Goal: Task Accomplishment & Management: Manage account settings

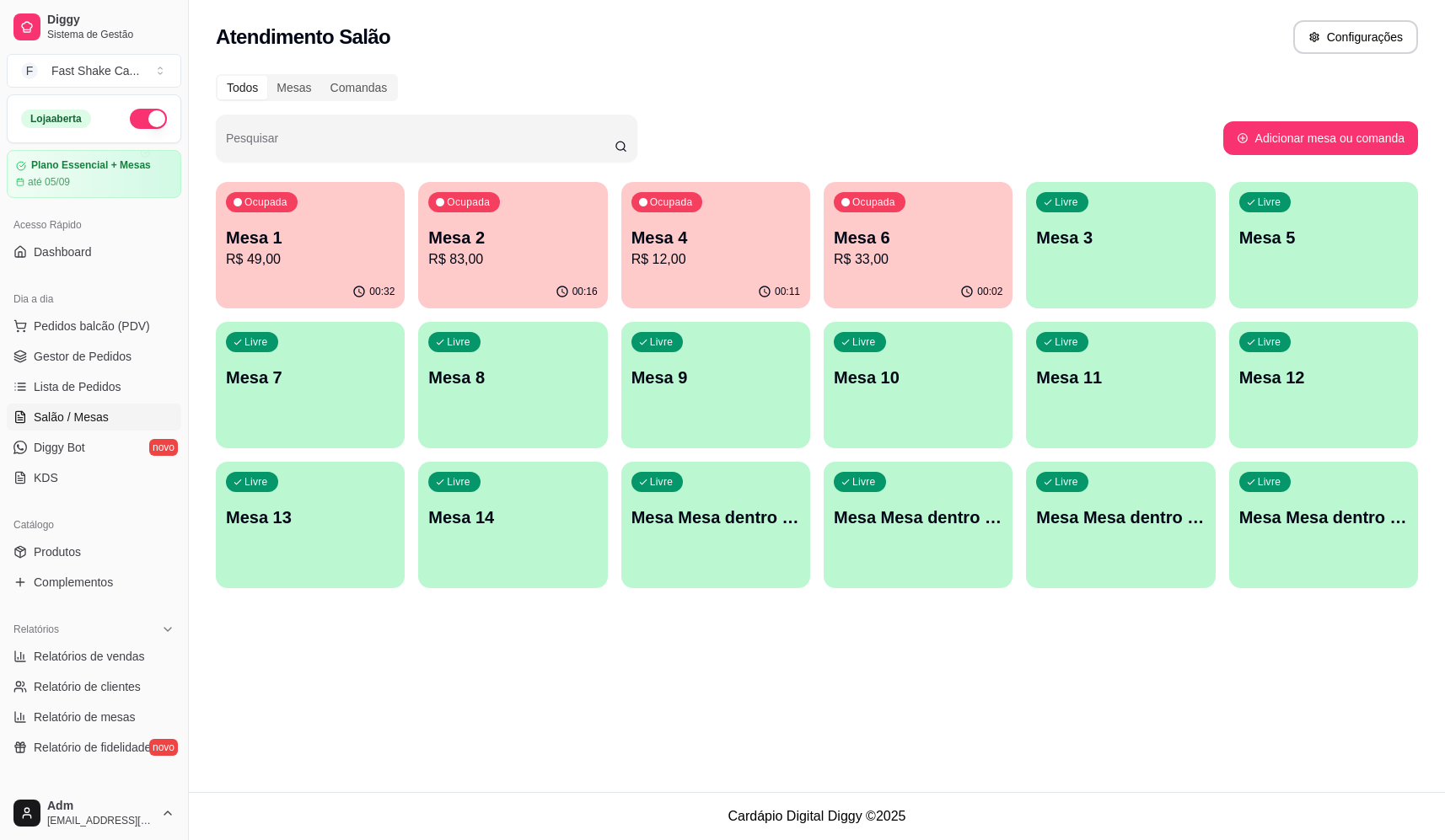
click at [476, 260] on p "R$ 83,00" at bounding box center [512, 259] width 169 height 20
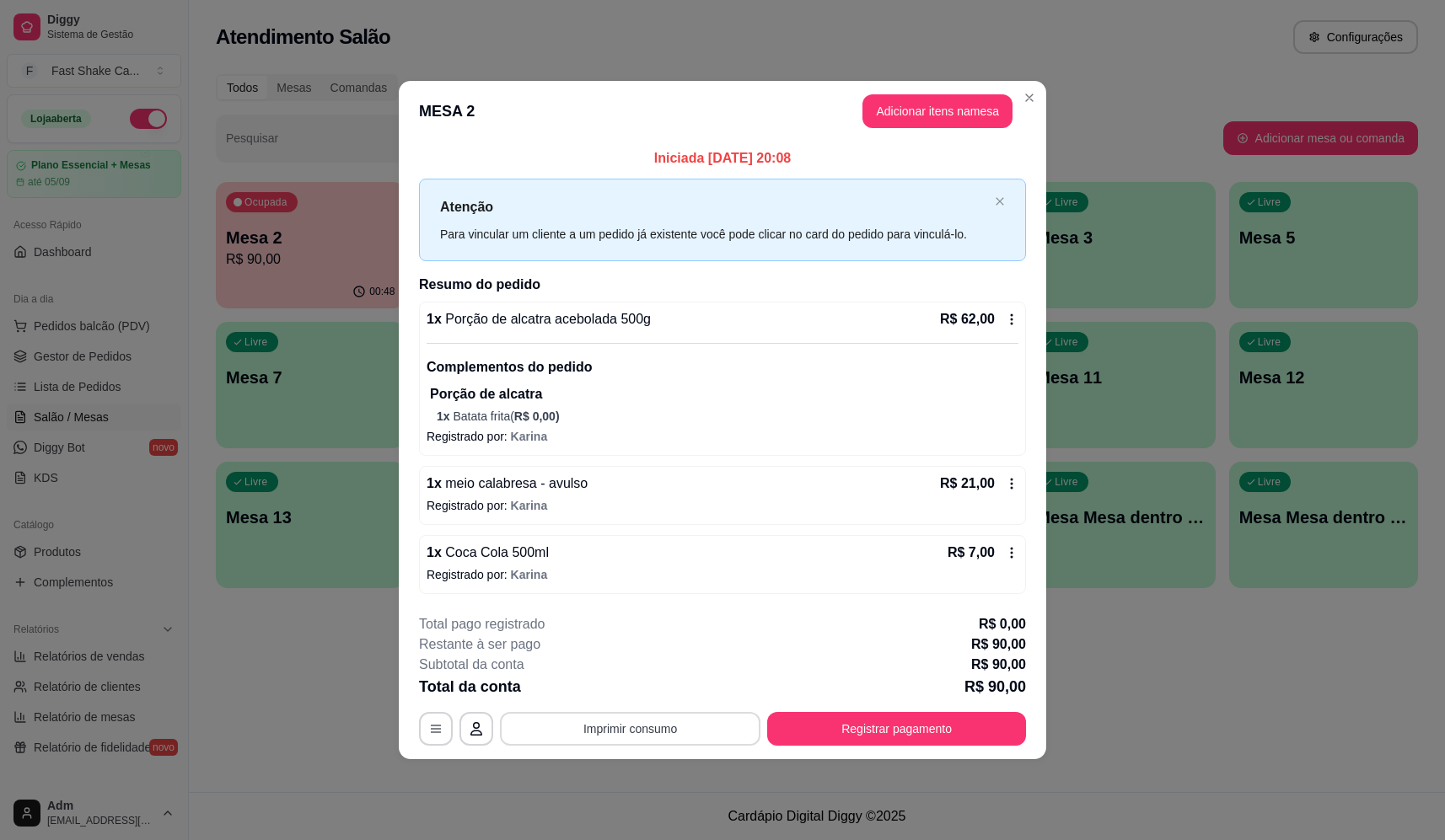
click at [625, 729] on button "Imprimir consumo" at bounding box center [630, 729] width 260 height 34
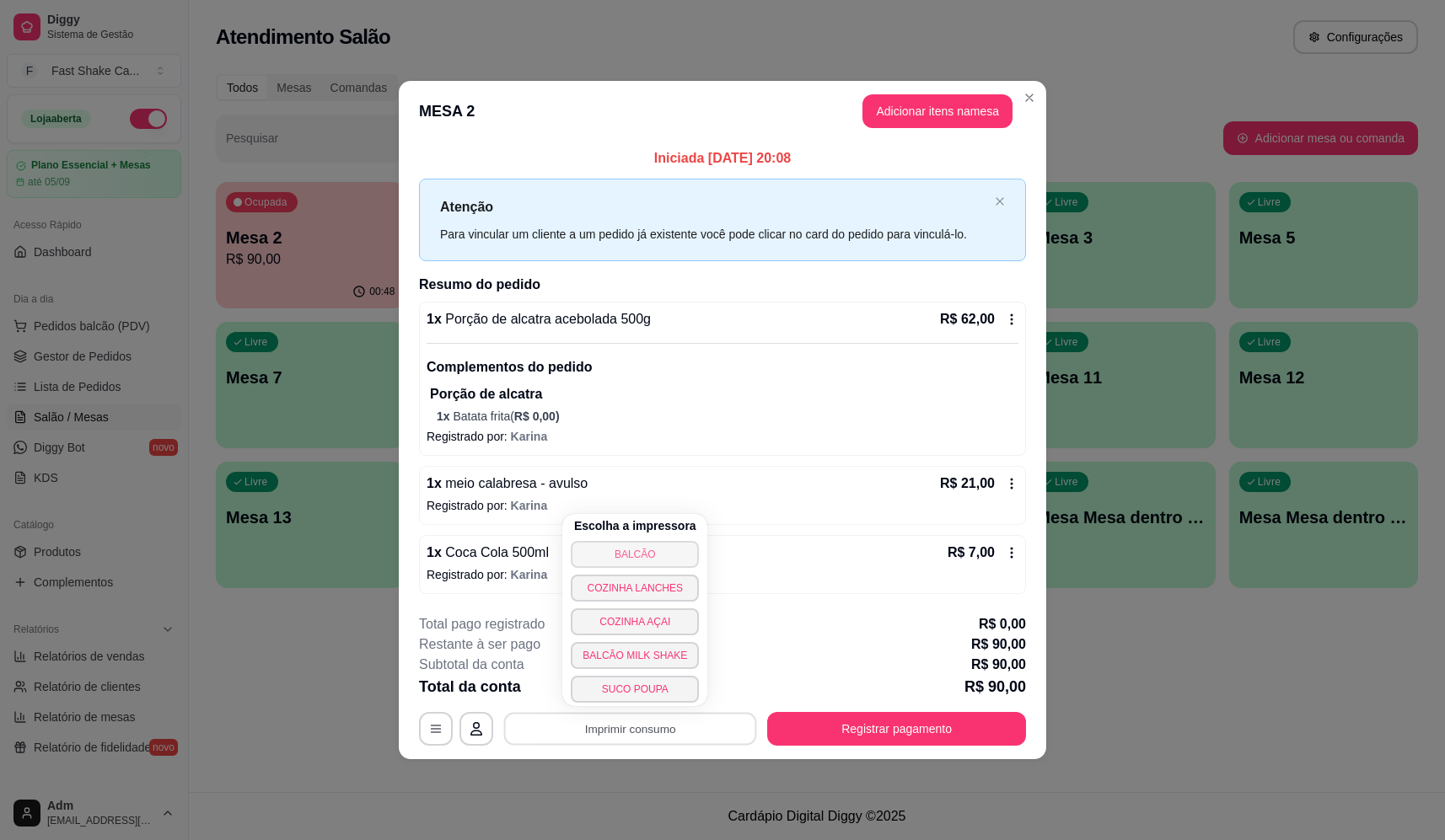
click at [635, 565] on button "BALCÃO" at bounding box center [635, 554] width 128 height 27
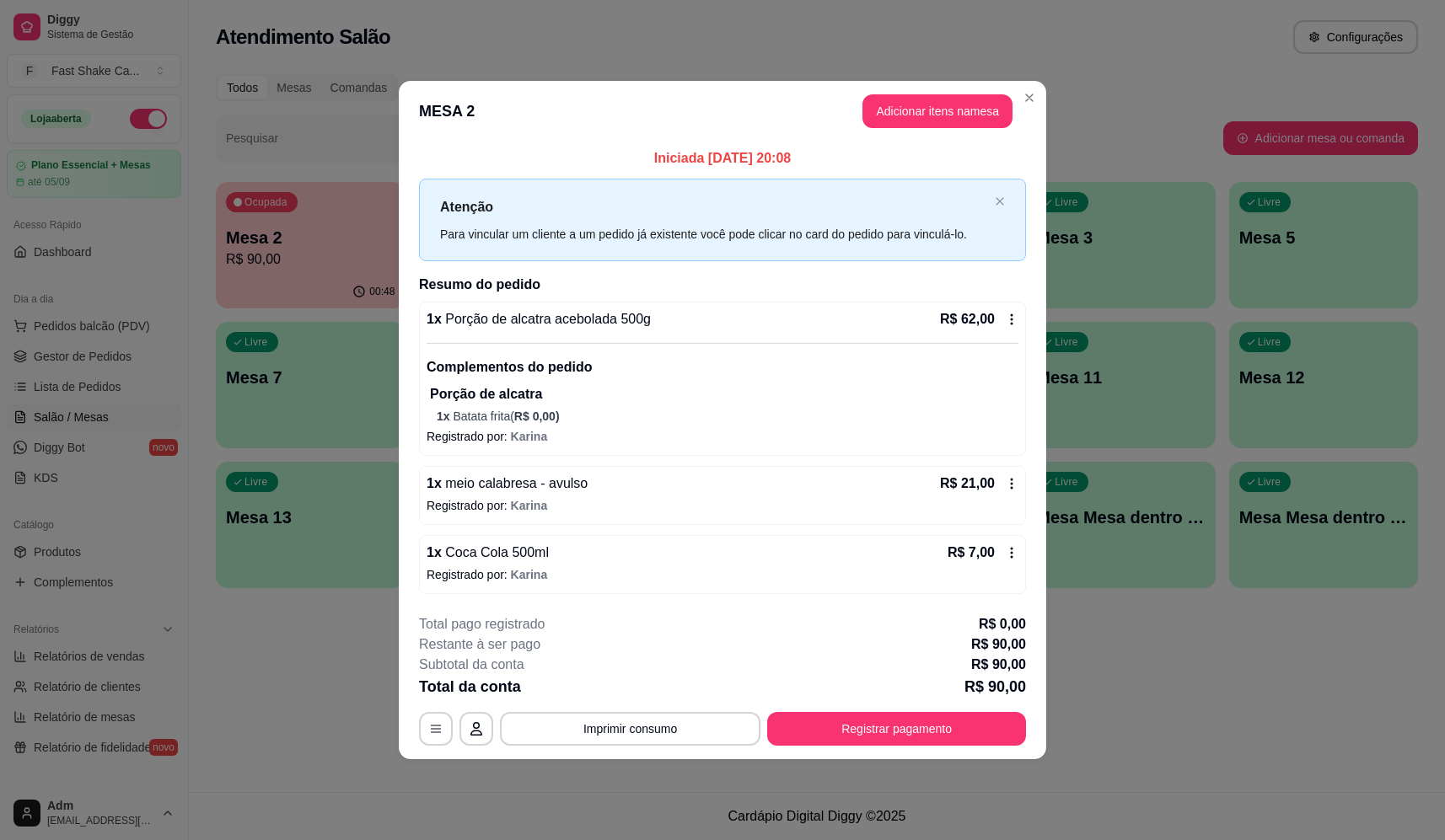
click at [981, 701] on div "**********" at bounding box center [722, 679] width 607 height 131
click at [973, 718] on button "Registrar pagamento" at bounding box center [896, 728] width 251 height 33
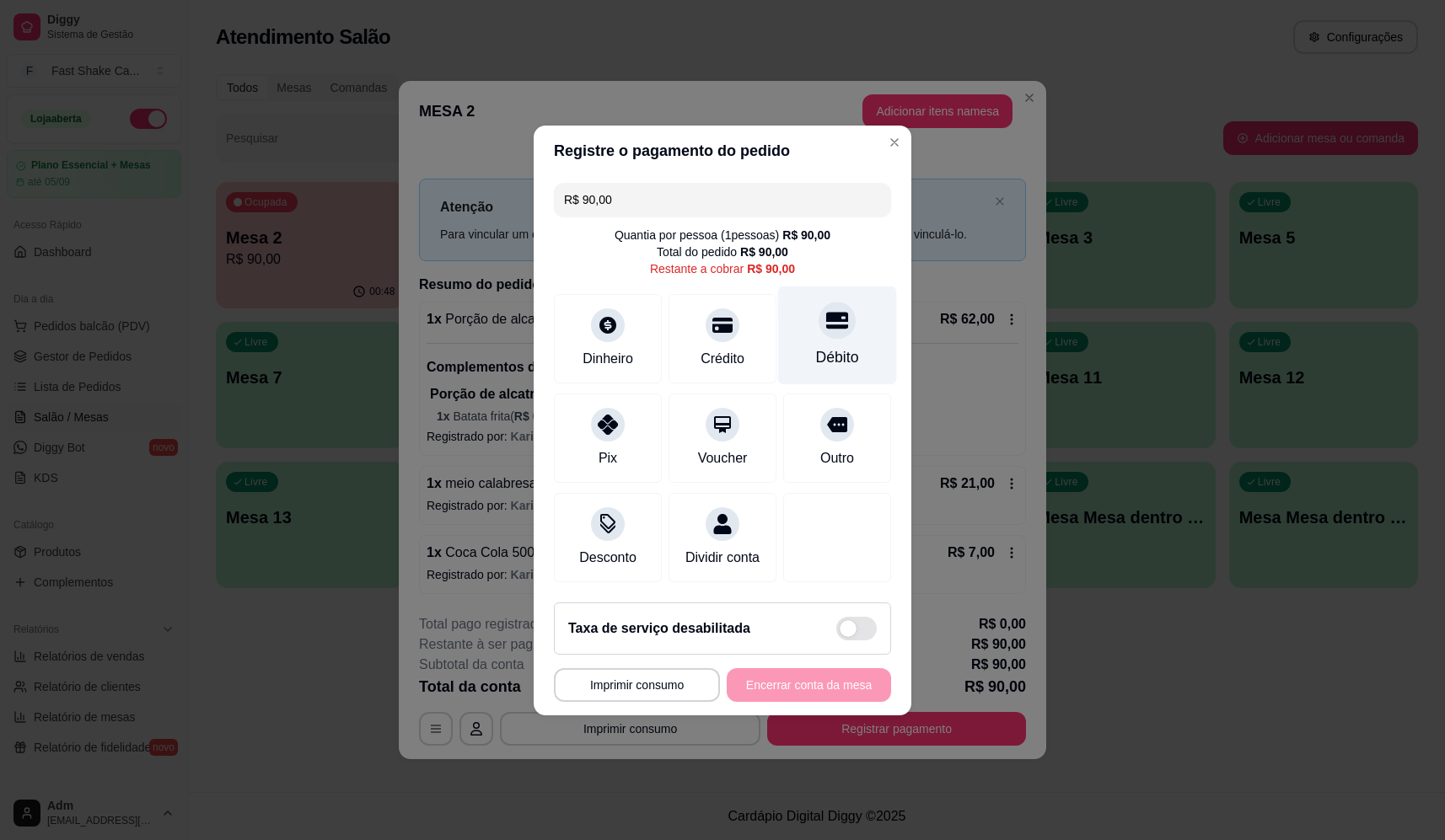
click at [834, 338] on div "Débito" at bounding box center [837, 335] width 119 height 99
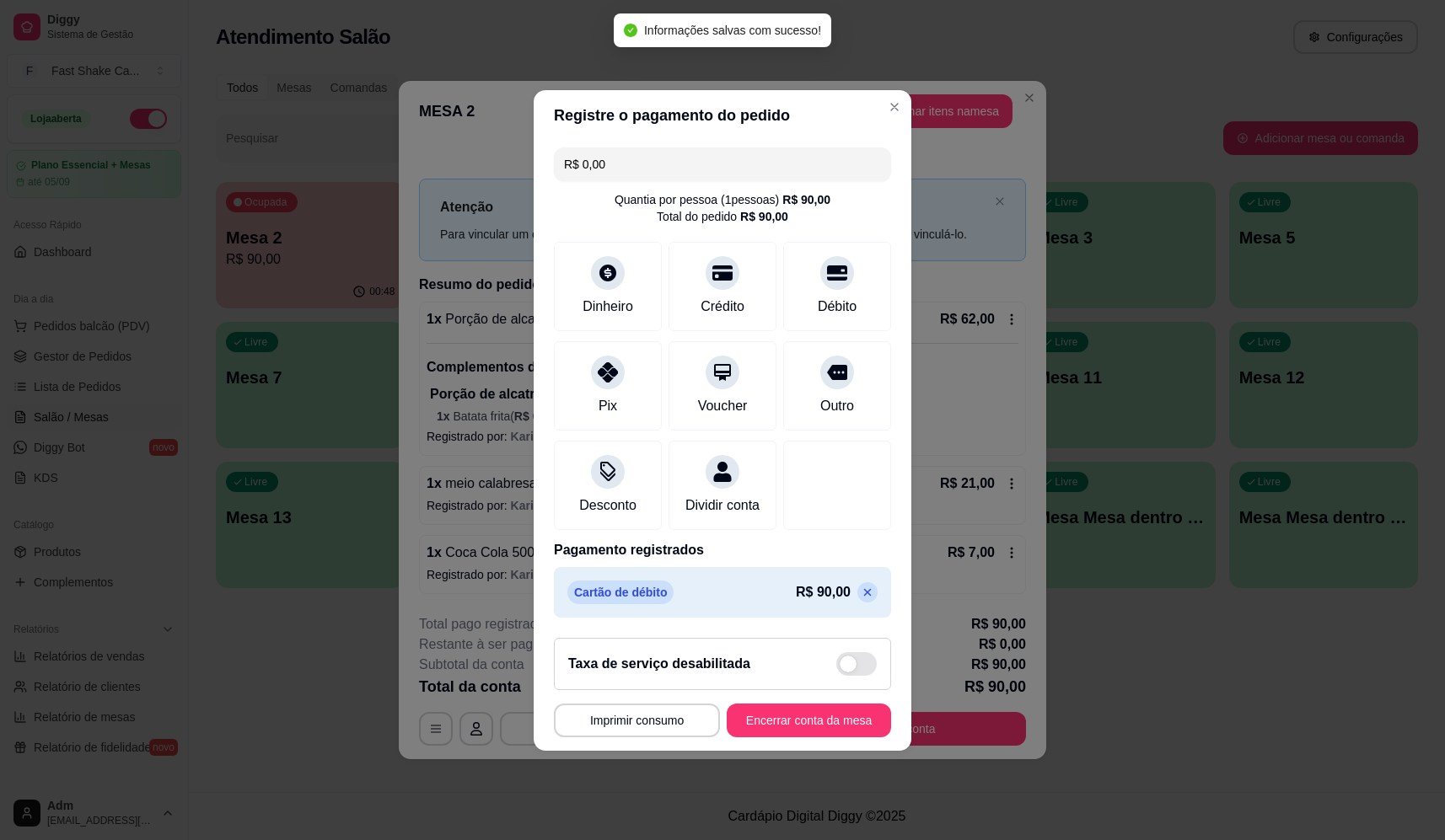
type input "R$ 0,00"
click at [803, 721] on button "Encerrar conta da mesa" at bounding box center [809, 721] width 164 height 34
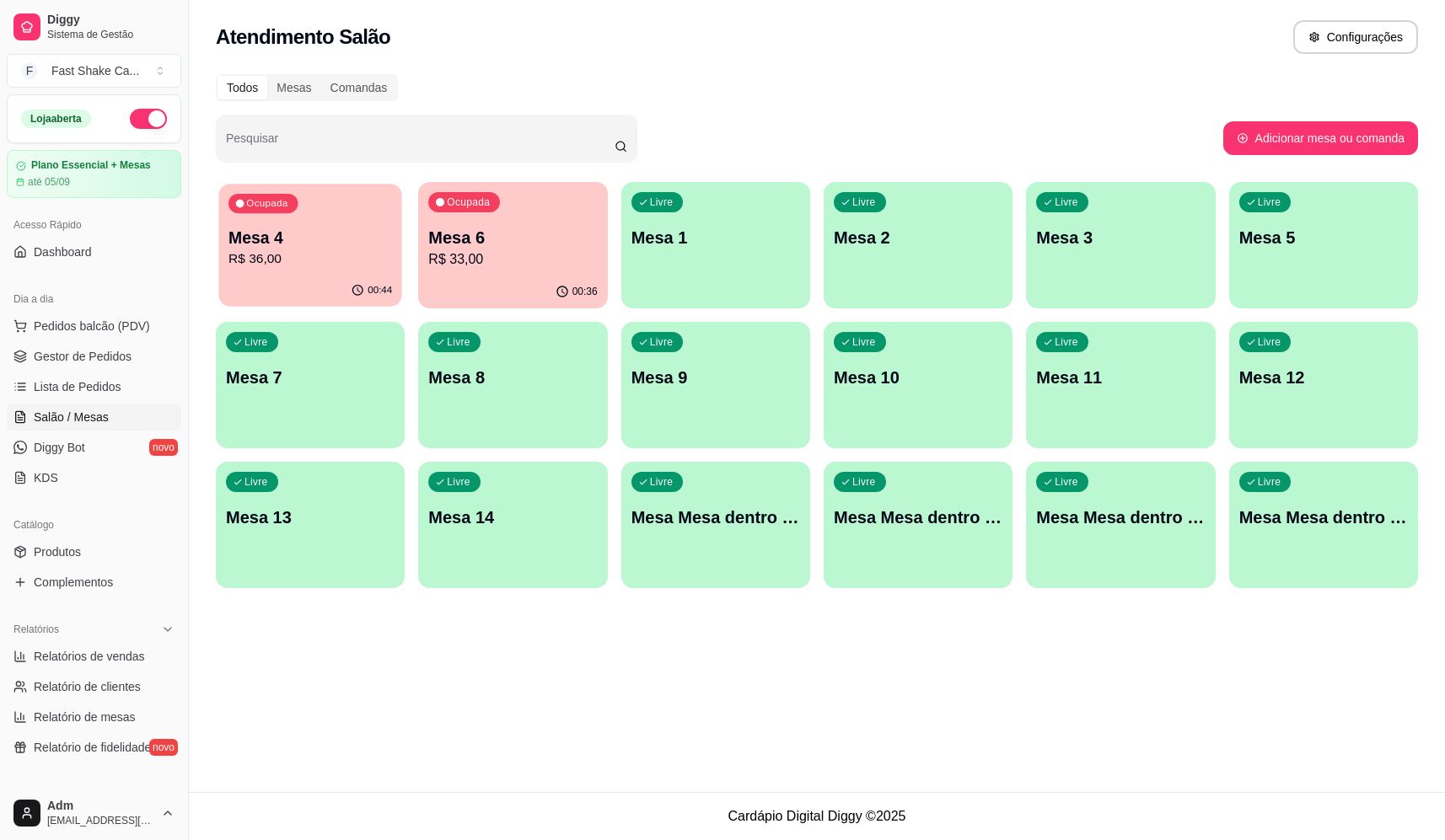
click at [313, 256] on p "R$ 36,00" at bounding box center [310, 258] width 164 height 19
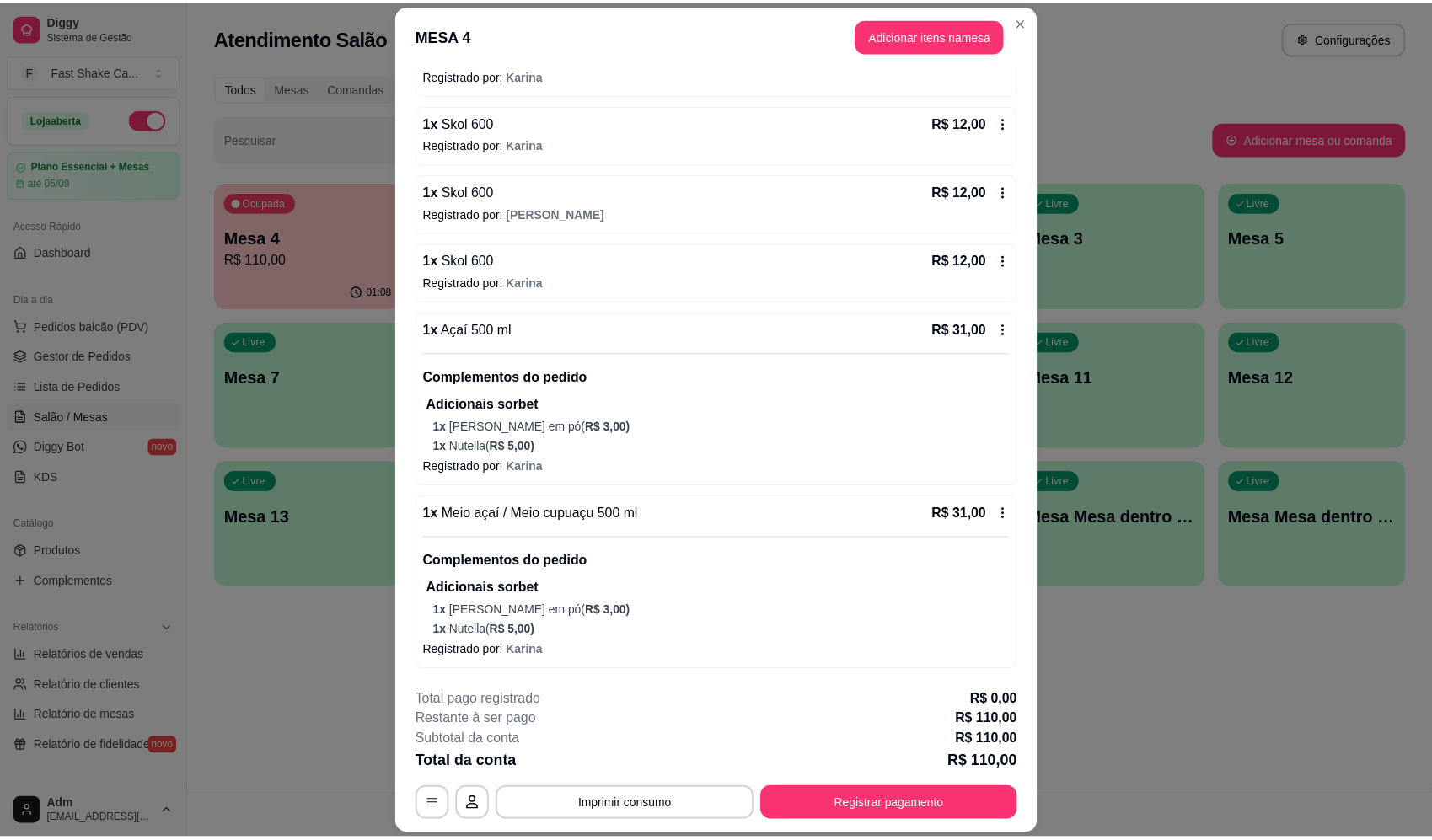
scroll to position [50, 0]
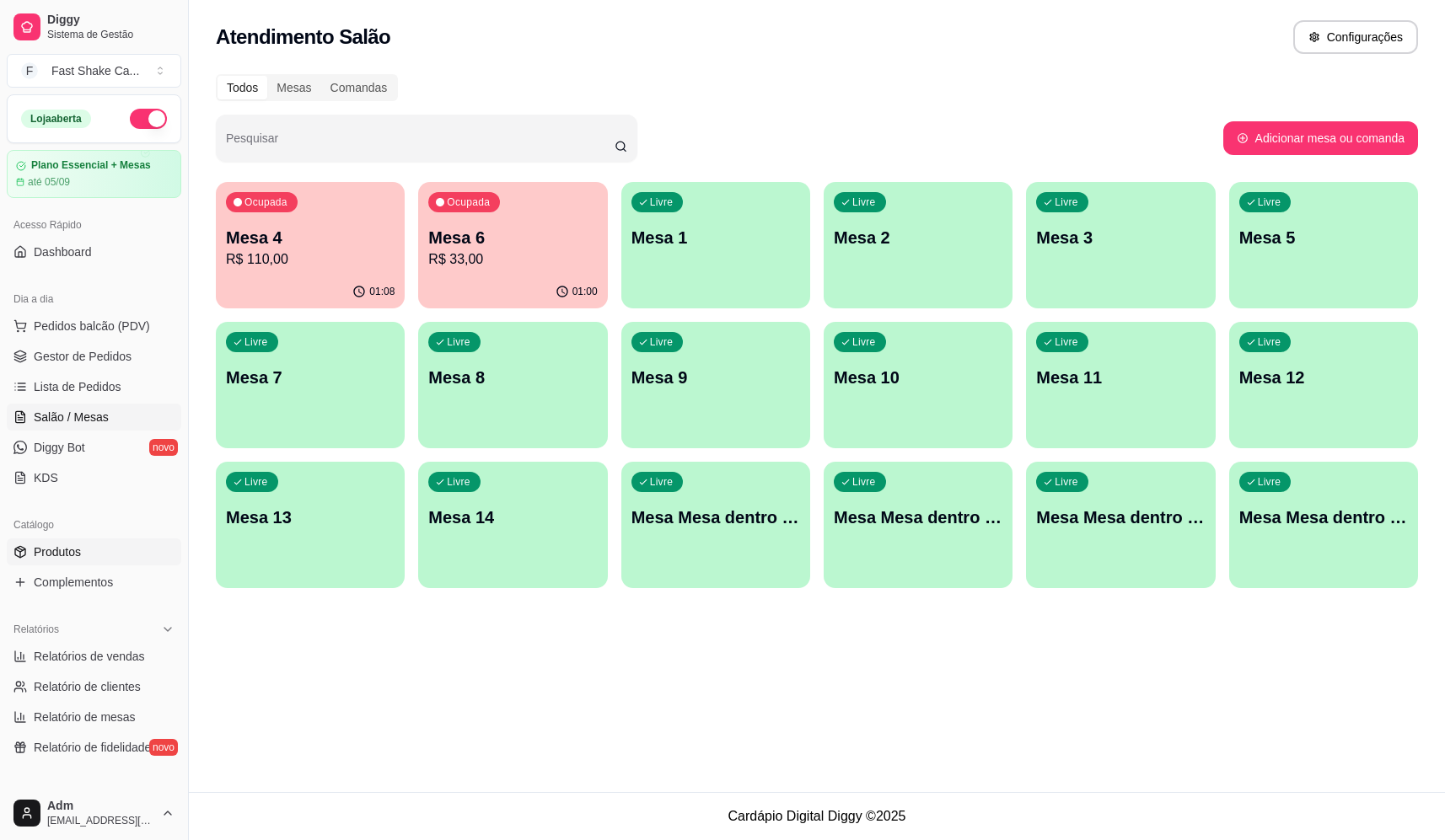
click at [95, 550] on link "Produtos" at bounding box center [94, 552] width 174 height 27
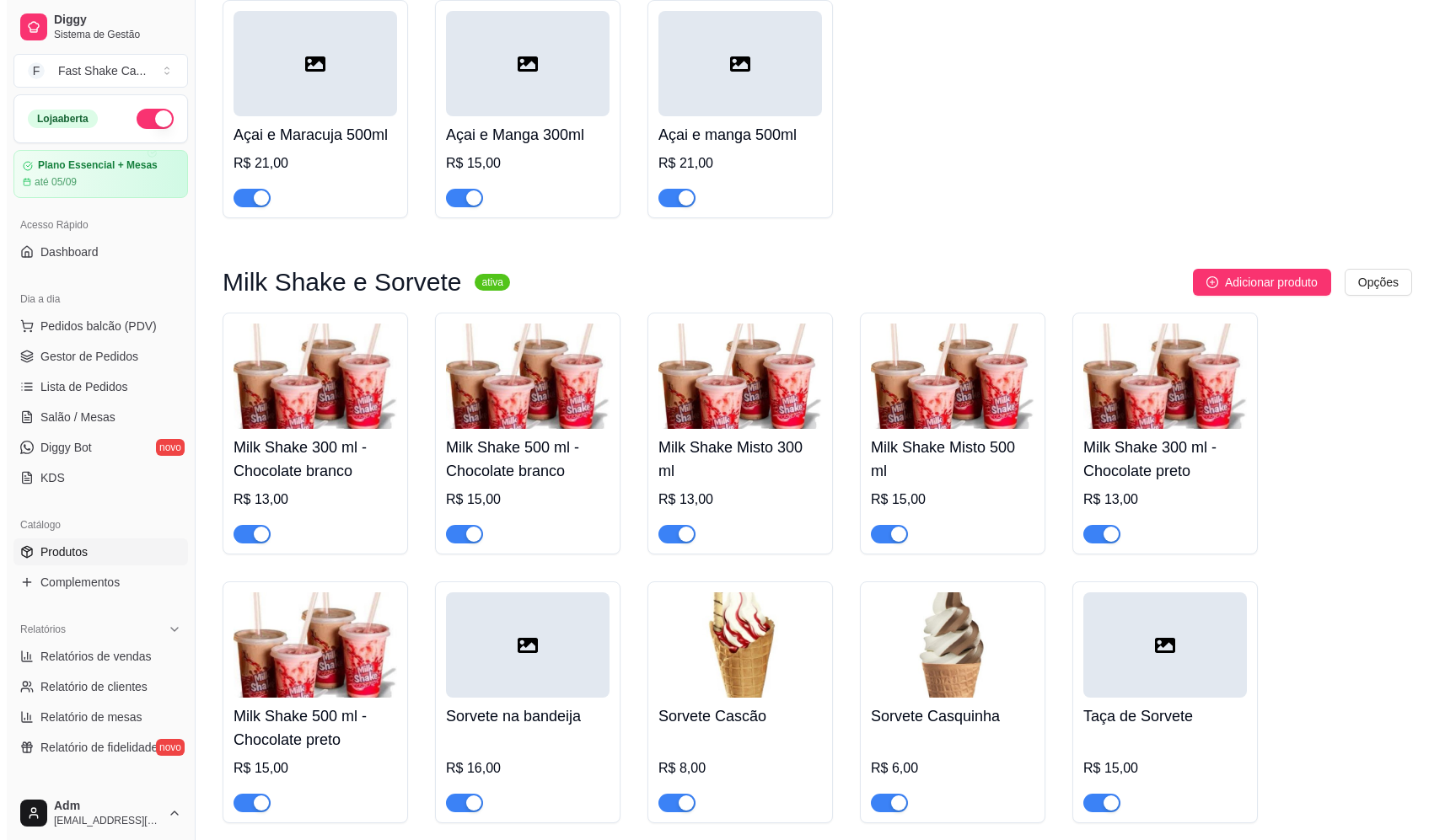
scroll to position [2023, 0]
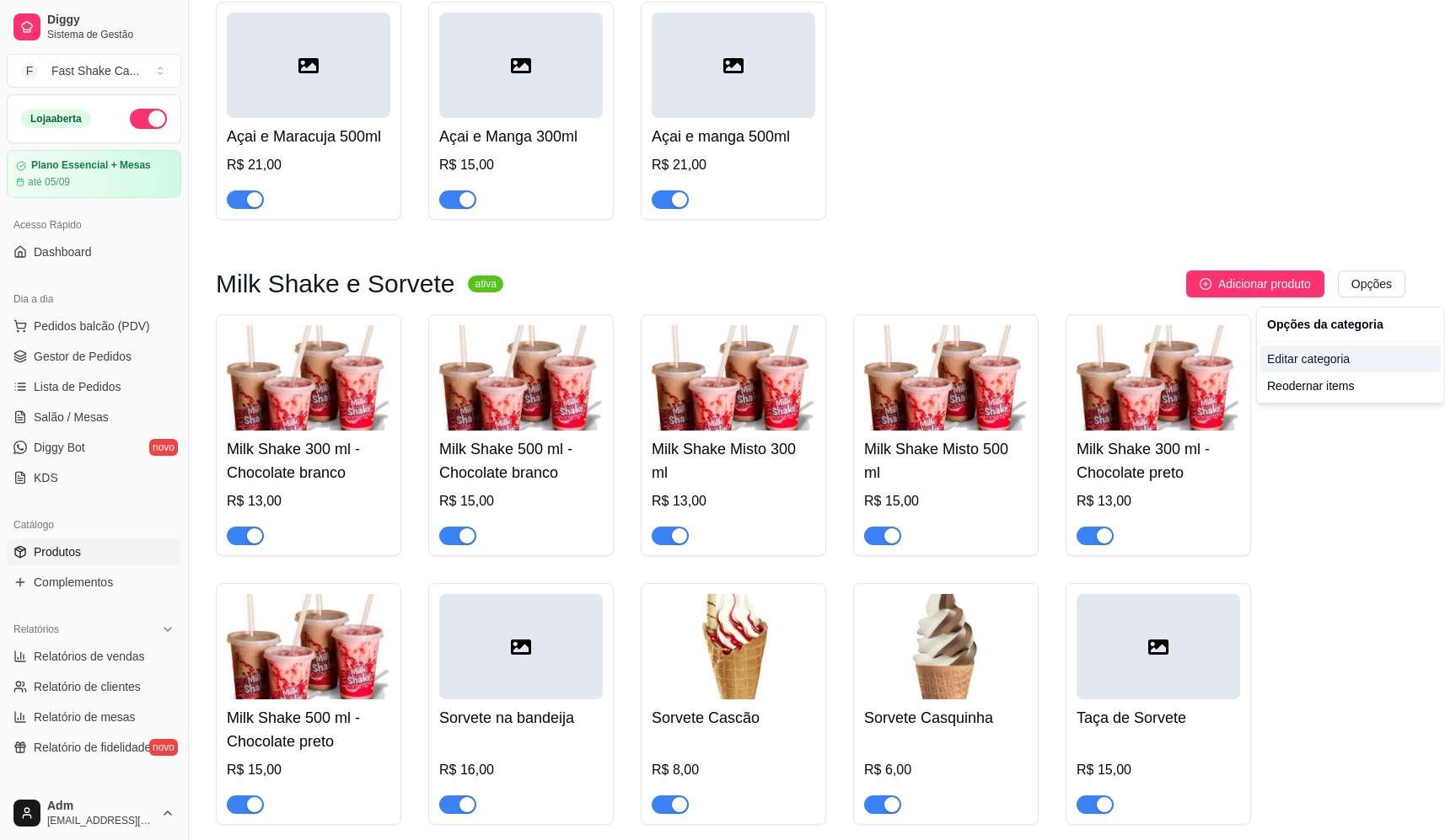
click at [1327, 358] on div "Editar categoria" at bounding box center [1350, 359] width 180 height 27
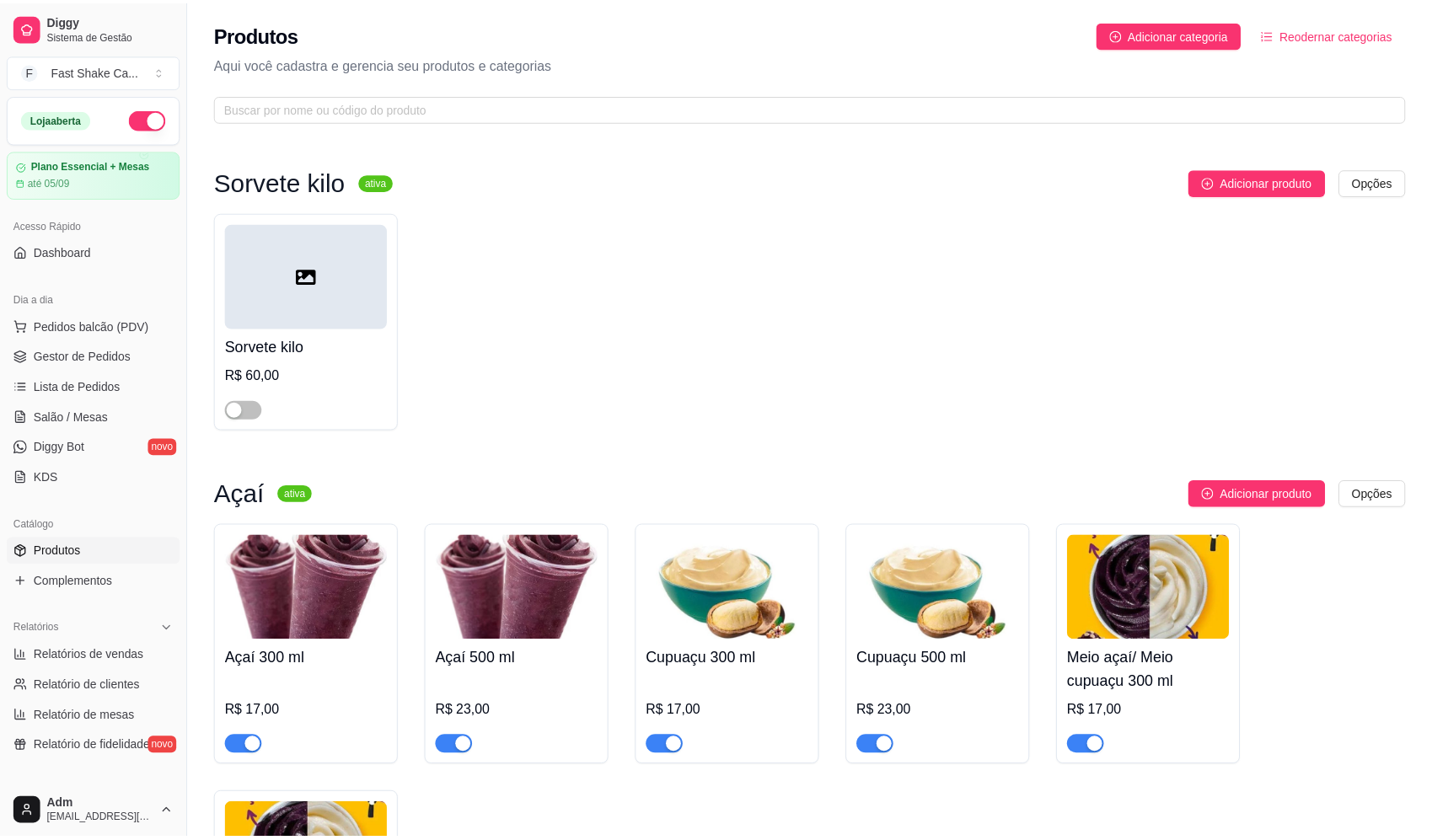
scroll to position [1893, 0]
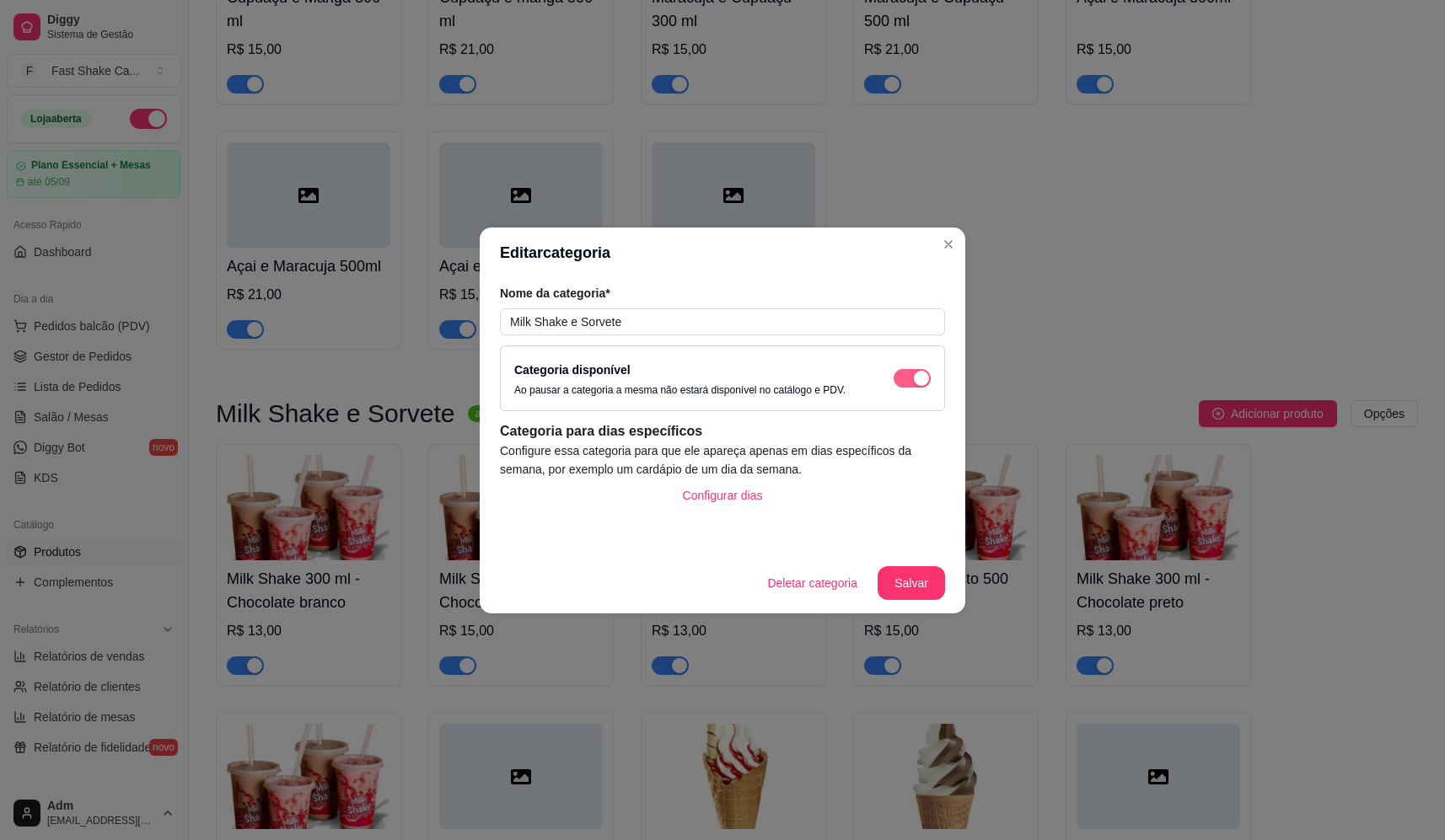
click at [921, 378] on div "button" at bounding box center [921, 378] width 15 height 15
click at [925, 578] on button "Salvar" at bounding box center [910, 583] width 67 height 34
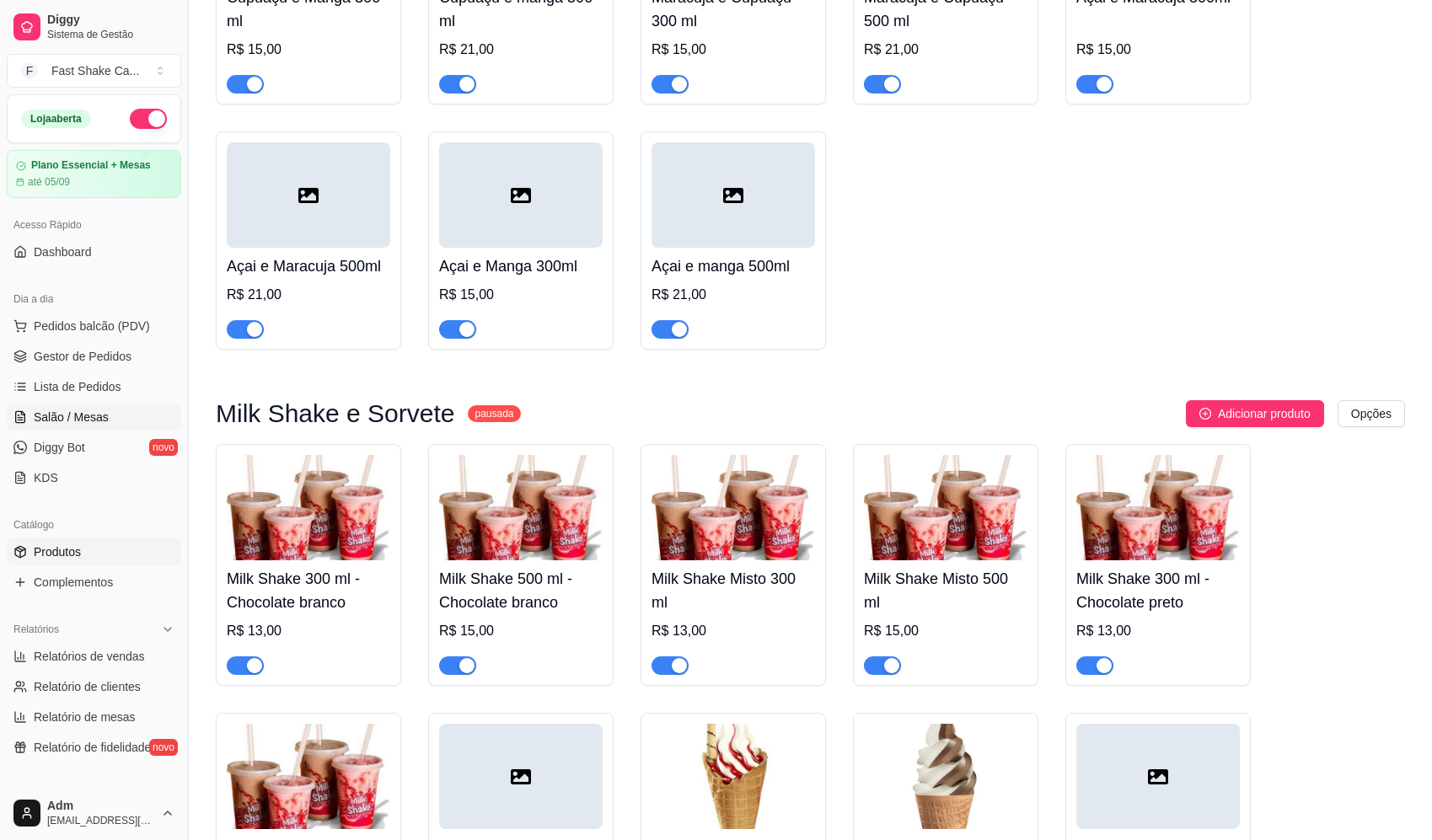
click at [103, 417] on span "Salão / Mesas" at bounding box center [71, 417] width 75 height 17
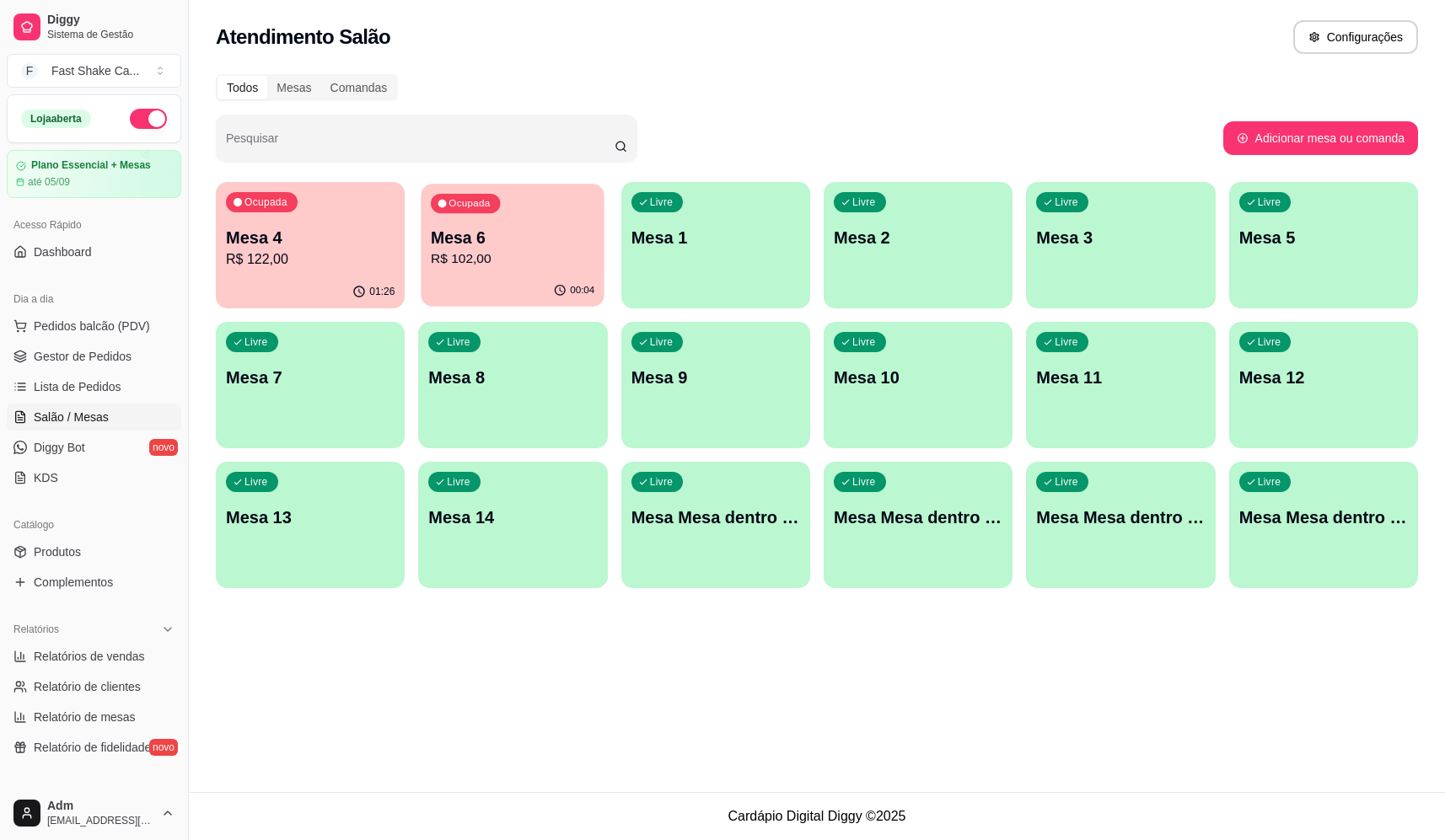
click at [527, 251] on p "R$ 102,00" at bounding box center [513, 258] width 164 height 19
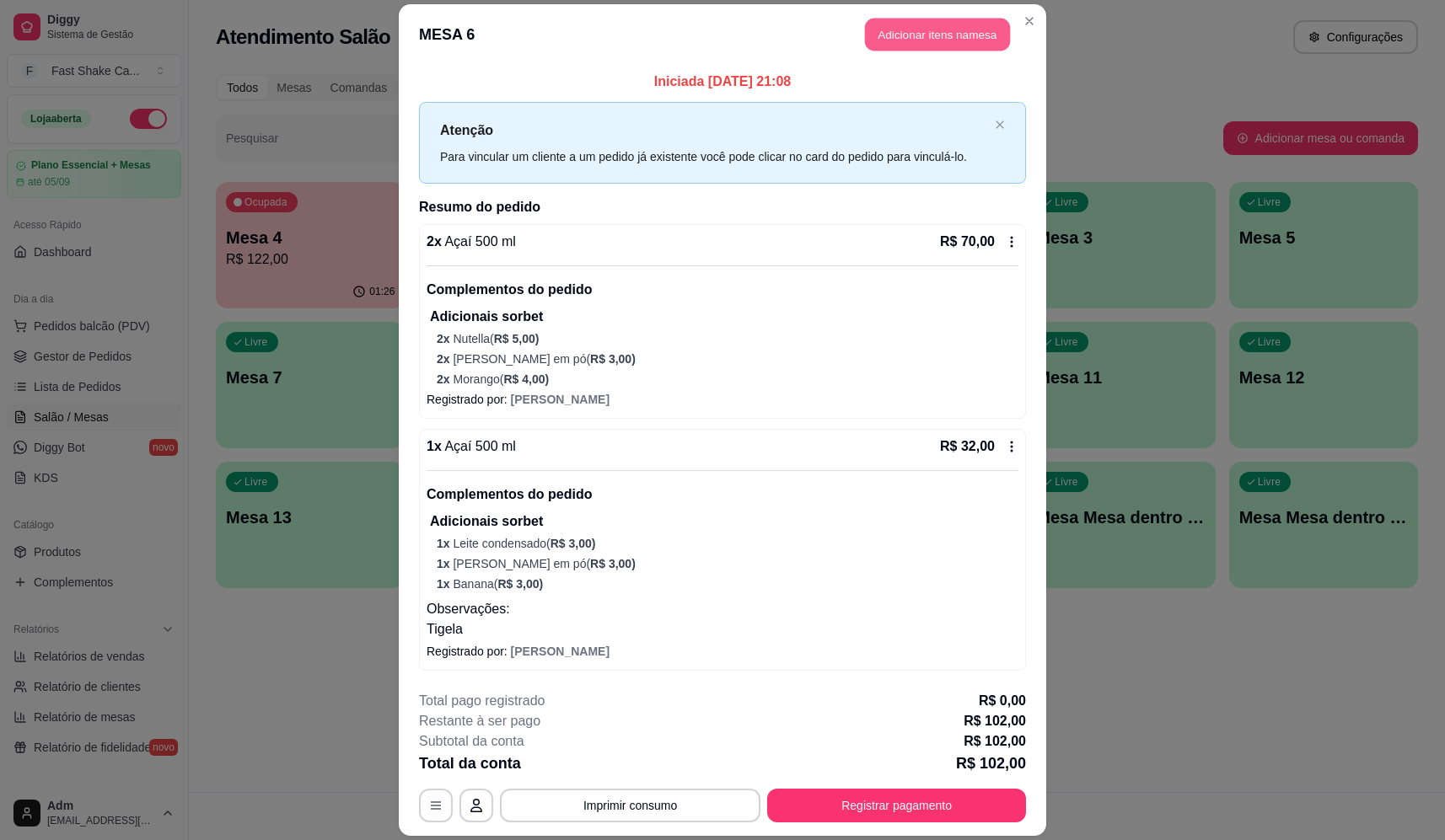
click at [941, 29] on button "Adicionar itens na mesa" at bounding box center [937, 35] width 145 height 33
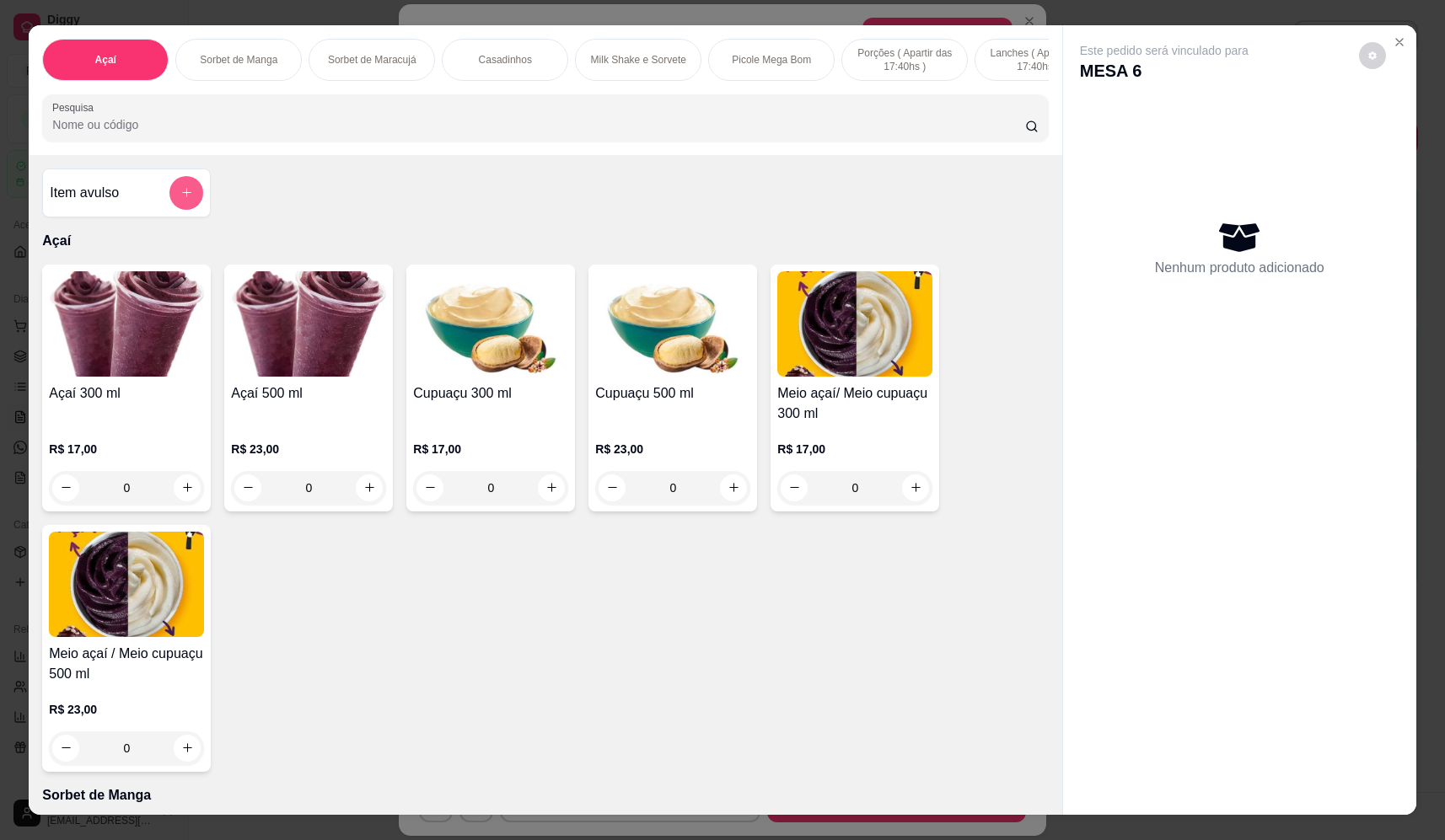
click at [184, 199] on icon "add-separate-item" at bounding box center [186, 192] width 13 height 13
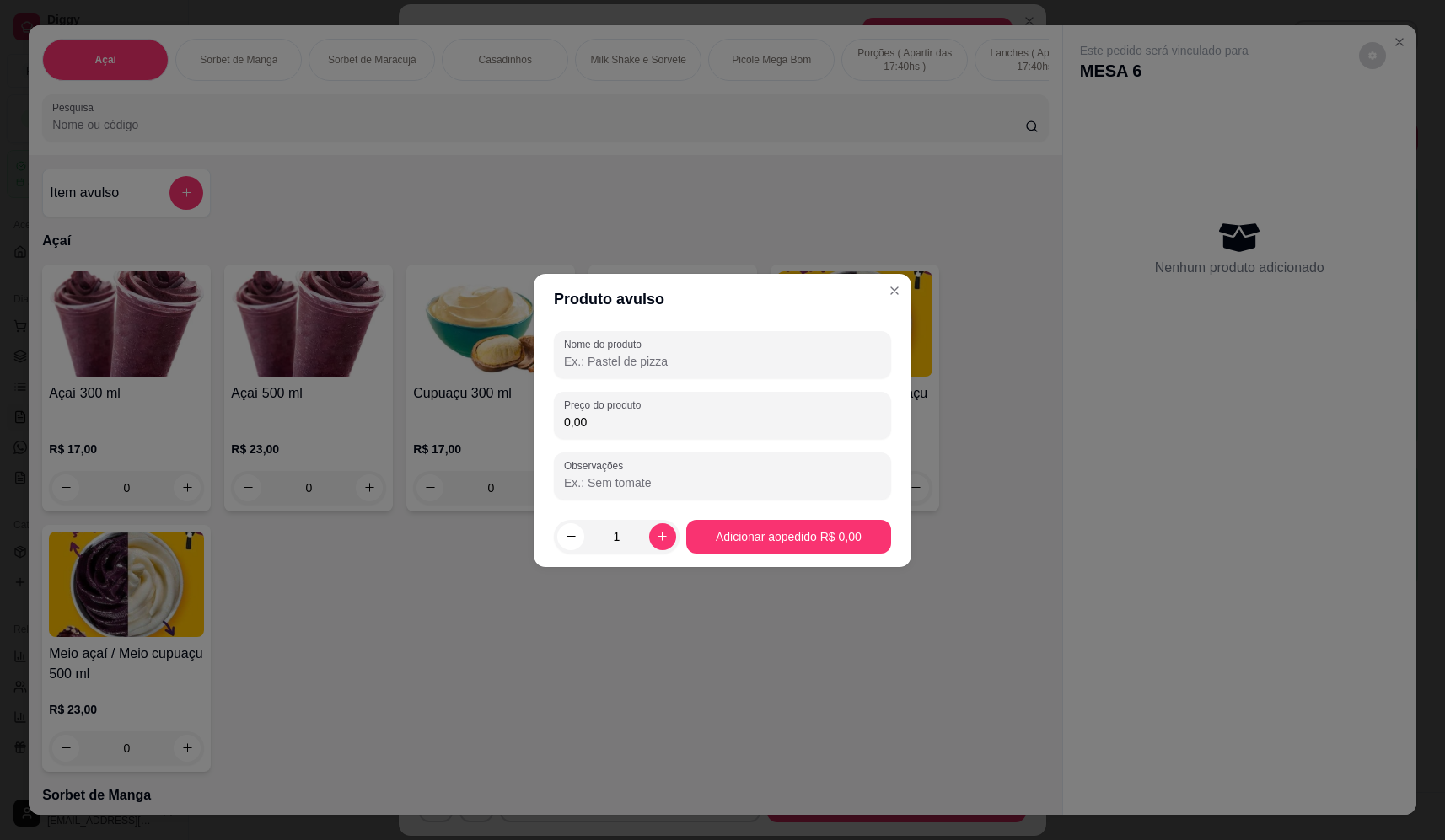
click at [700, 308] on header "Produto avulso" at bounding box center [723, 299] width 378 height 51
click at [699, 347] on div at bounding box center [722, 355] width 317 height 34
type input "sorvete"
click at [669, 400] on div "0,00" at bounding box center [722, 416] width 317 height 34
type input "18,70"
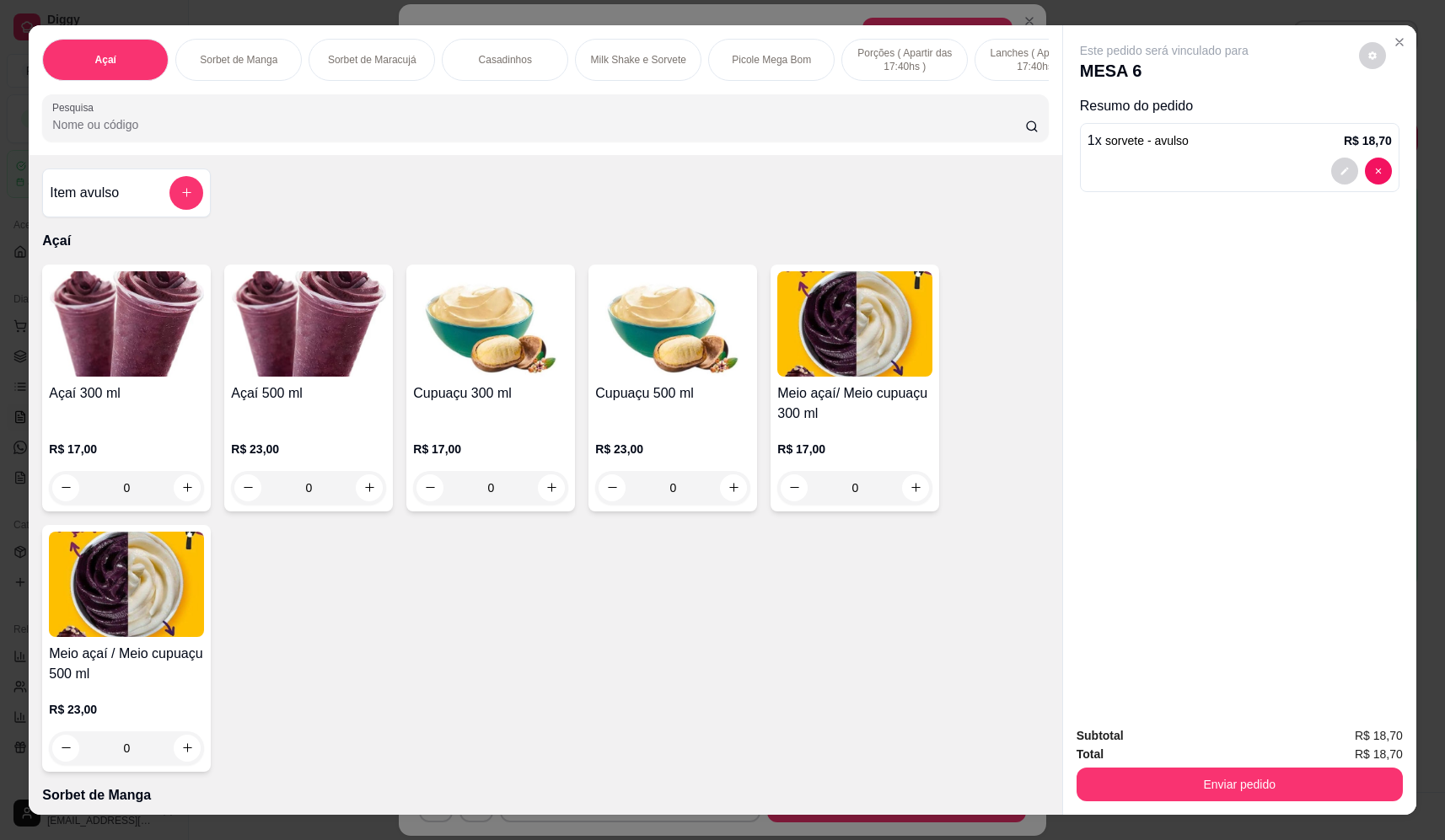
click at [1298, 803] on div "Subtotal R$ 18,70 Total R$ 18,70 Enviar pedido" at bounding box center [1239, 764] width 353 height 102
click at [1231, 766] on div "Enviar pedido" at bounding box center [1239, 783] width 326 height 38
click at [1224, 779] on button "Enviar pedido" at bounding box center [1239, 785] width 316 height 33
click at [1191, 743] on button "Não registrar e enviar pedido" at bounding box center [1183, 743] width 175 height 32
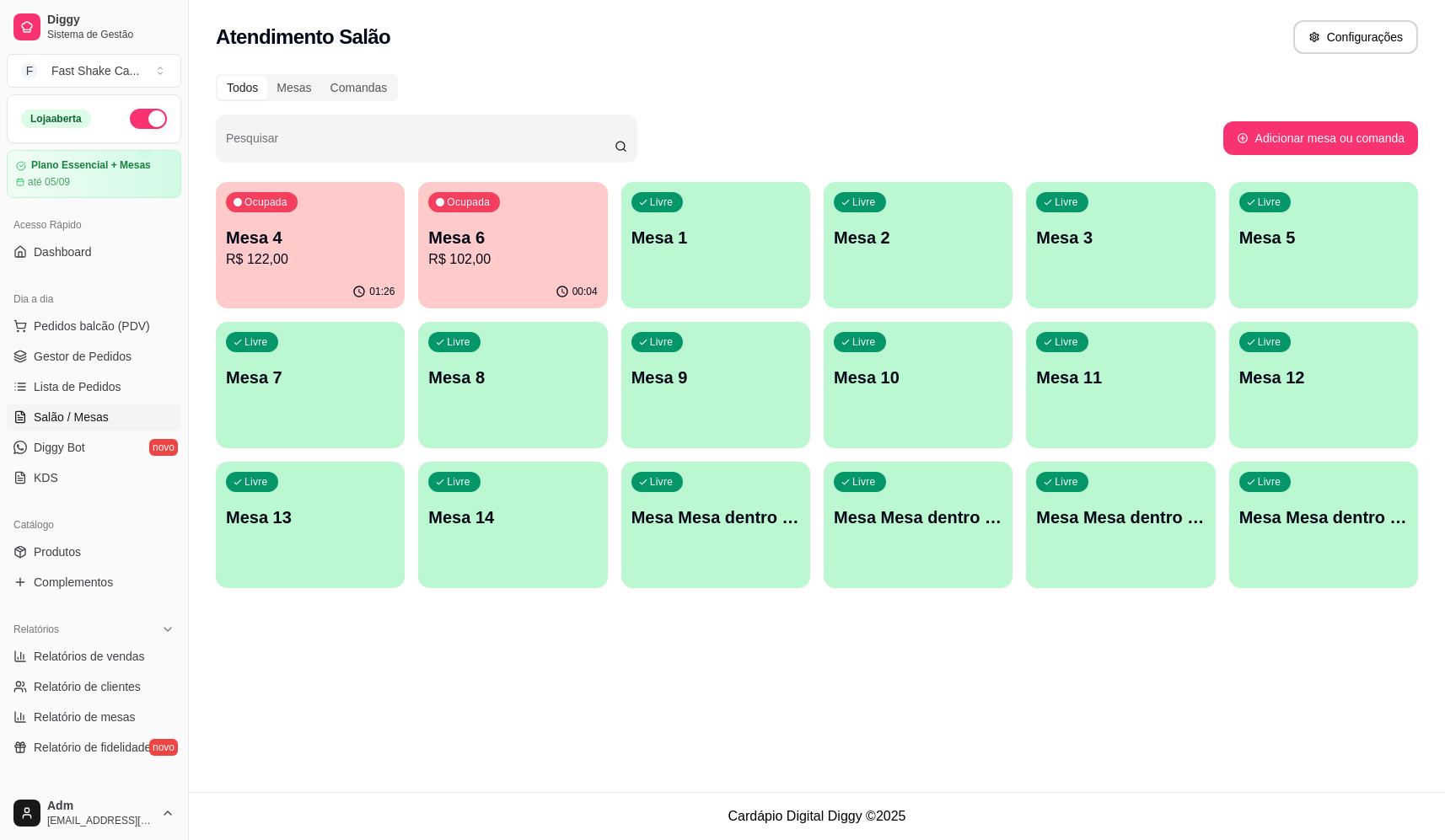
click at [345, 265] on p "R$ 122,00" at bounding box center [310, 259] width 169 height 20
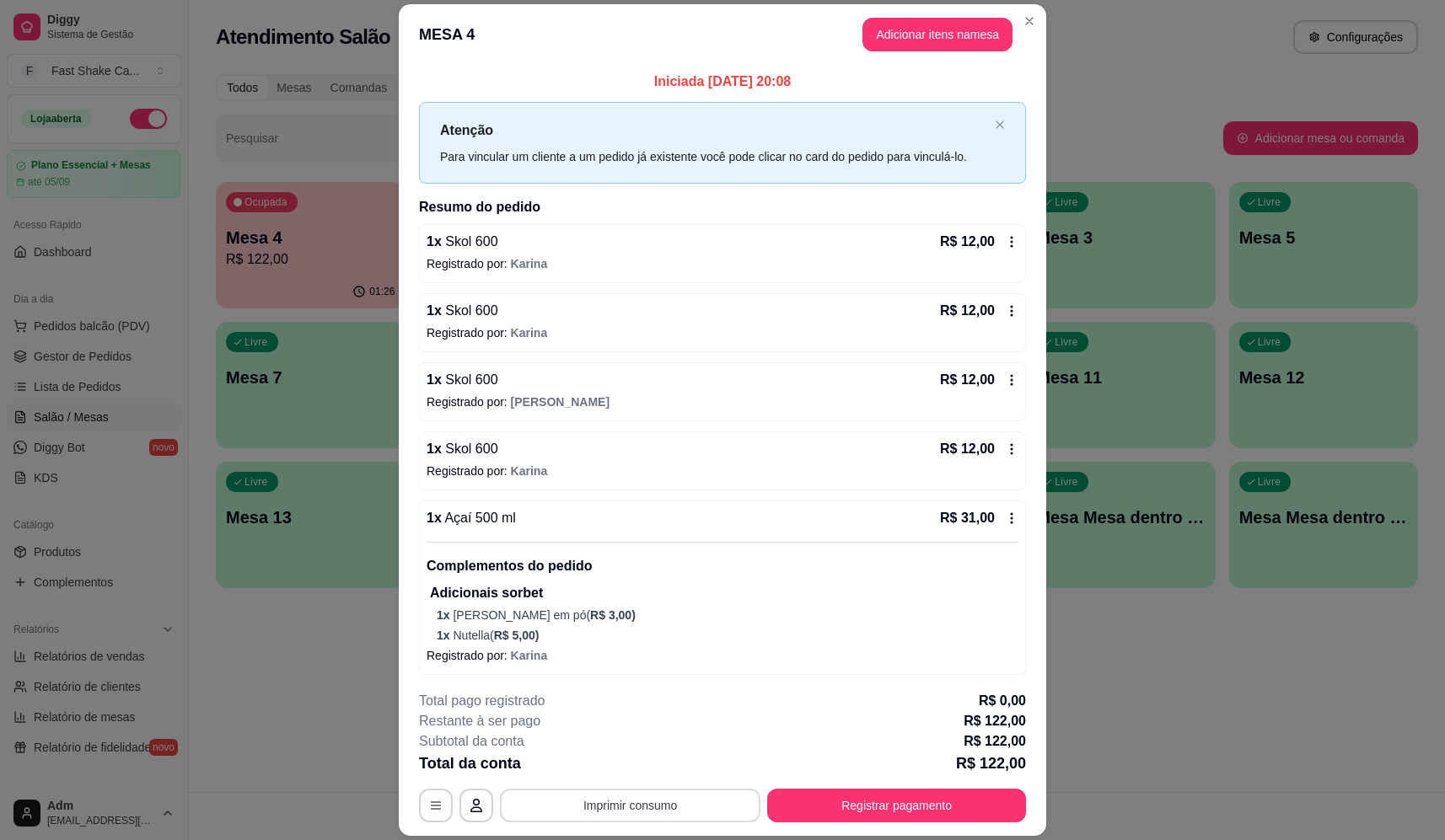
click at [669, 805] on button "Imprimir consumo" at bounding box center [630, 806] width 260 height 34
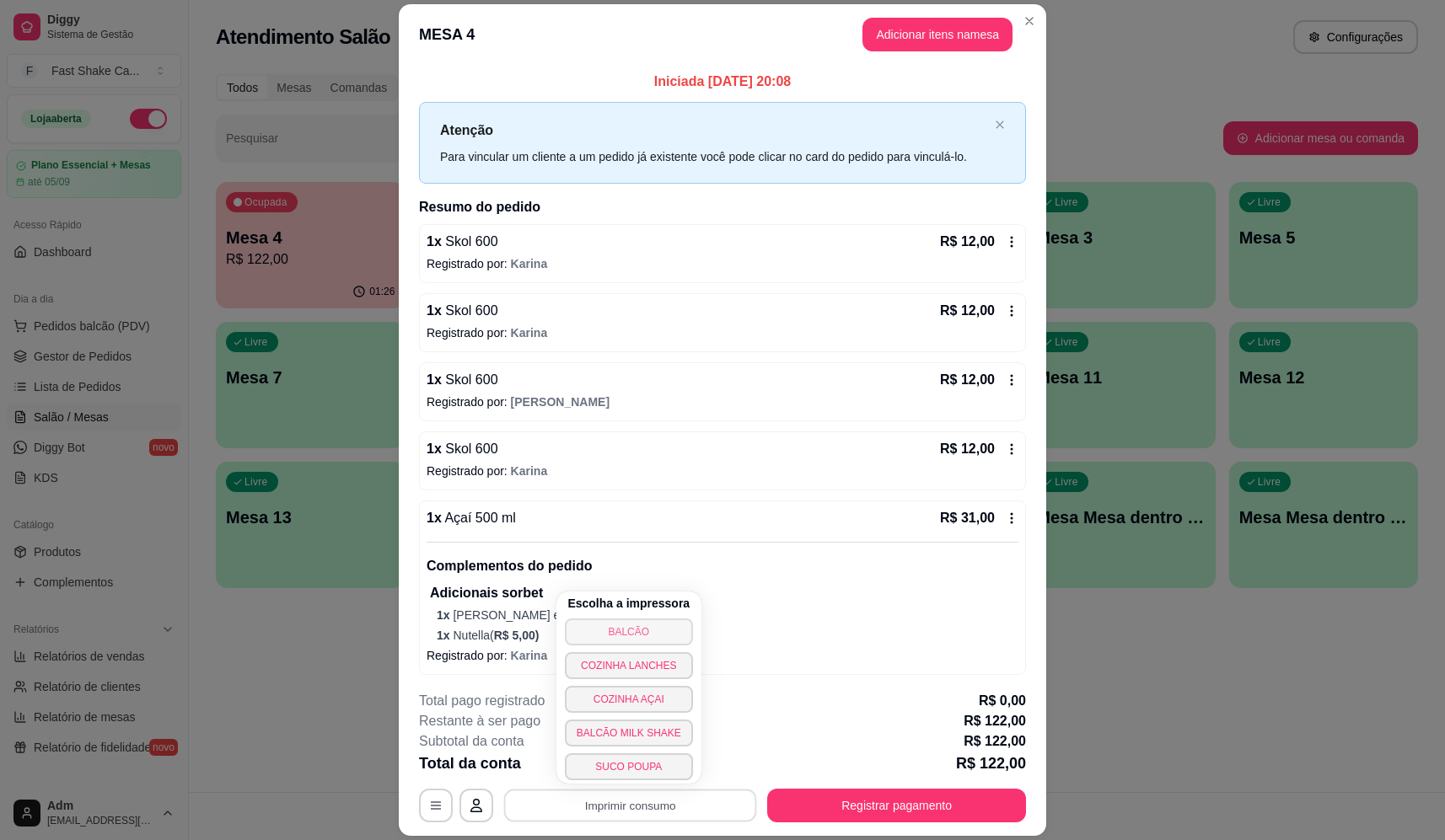
click at [629, 624] on button "BALCÃO" at bounding box center [629, 632] width 128 height 27
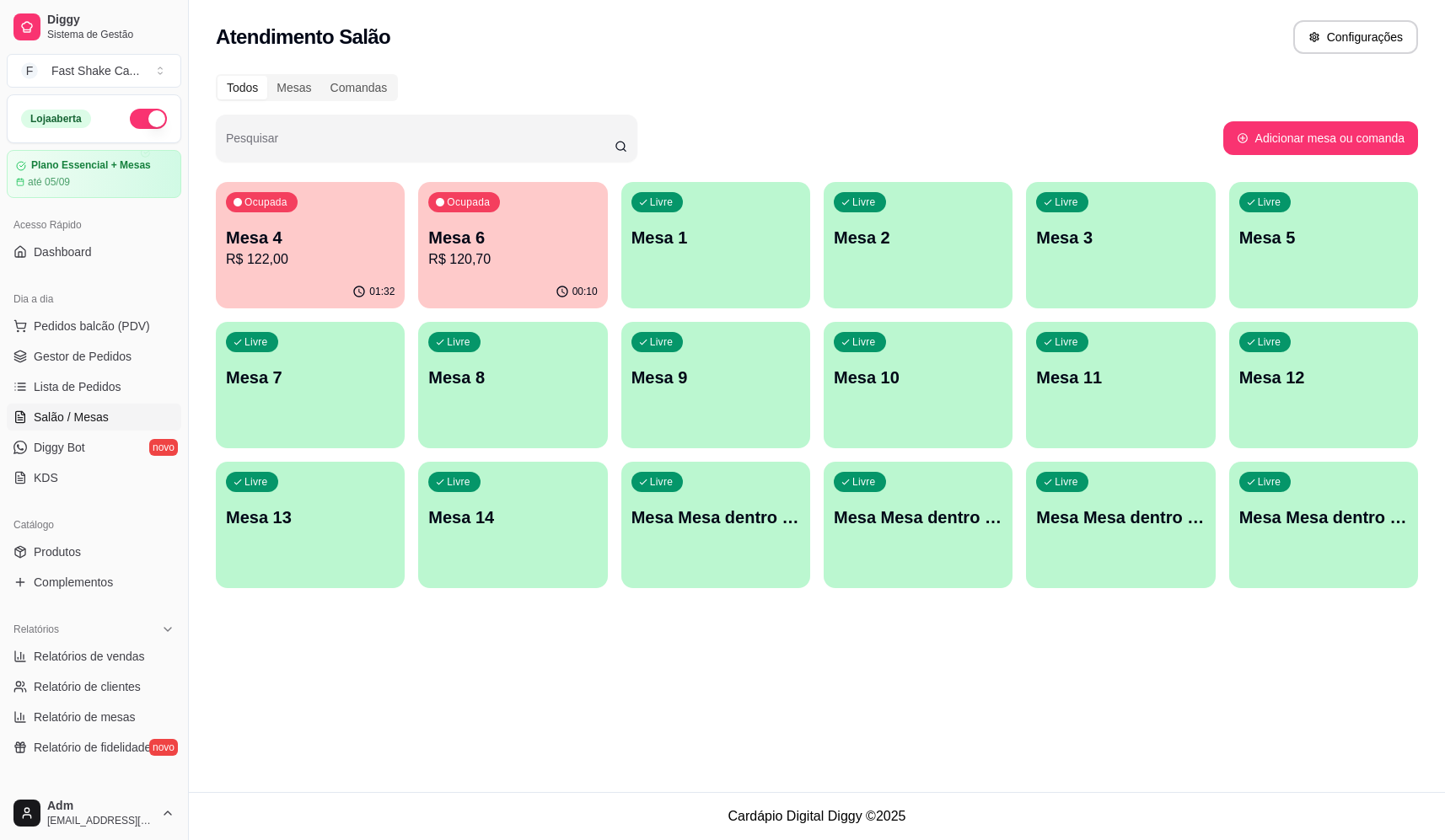
click at [487, 269] on p "R$ 120,70" at bounding box center [512, 259] width 169 height 20
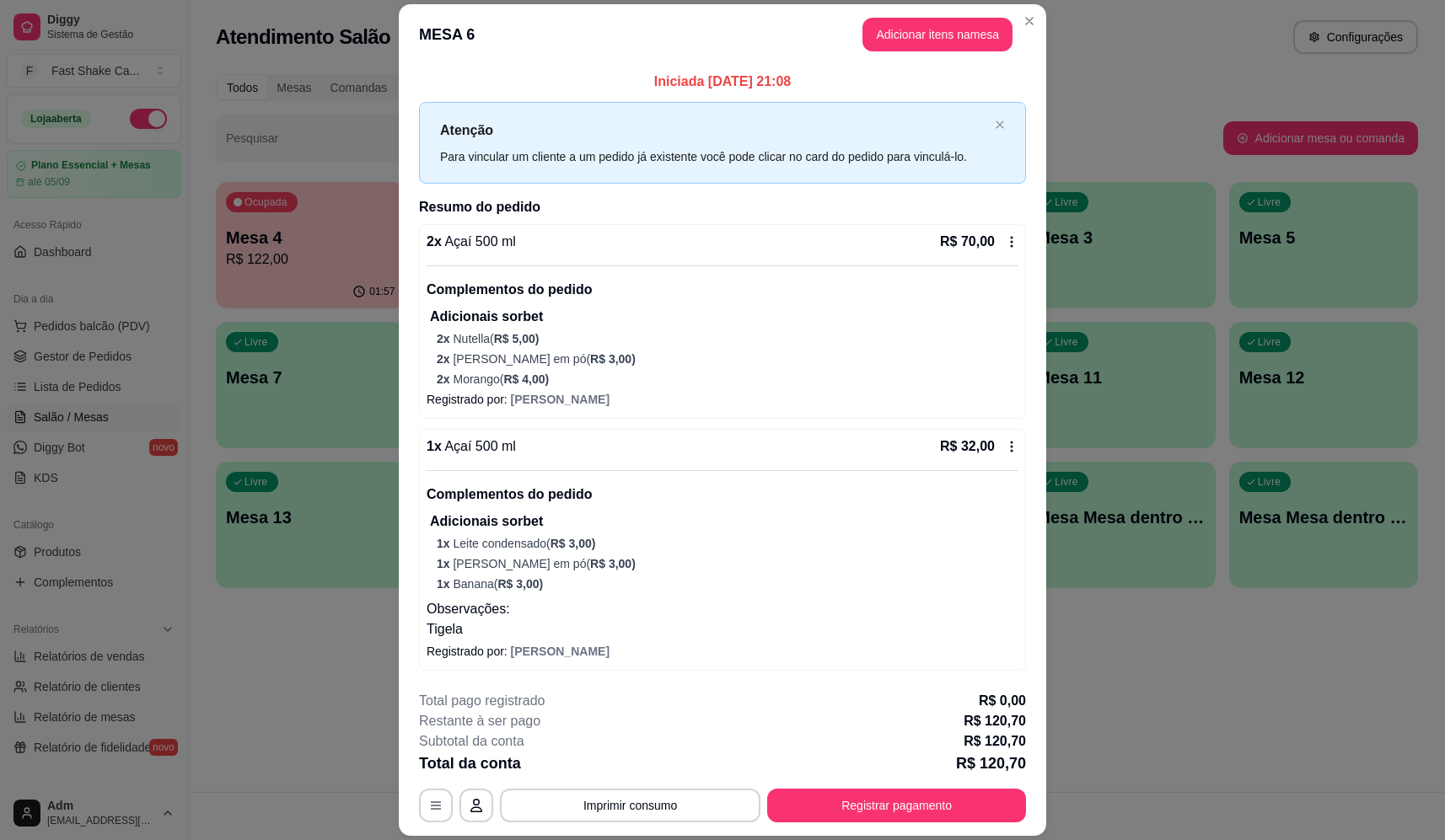
click at [622, 780] on div "**********" at bounding box center [722, 756] width 607 height 131
click at [619, 792] on button "Imprimir consumo" at bounding box center [630, 806] width 260 height 34
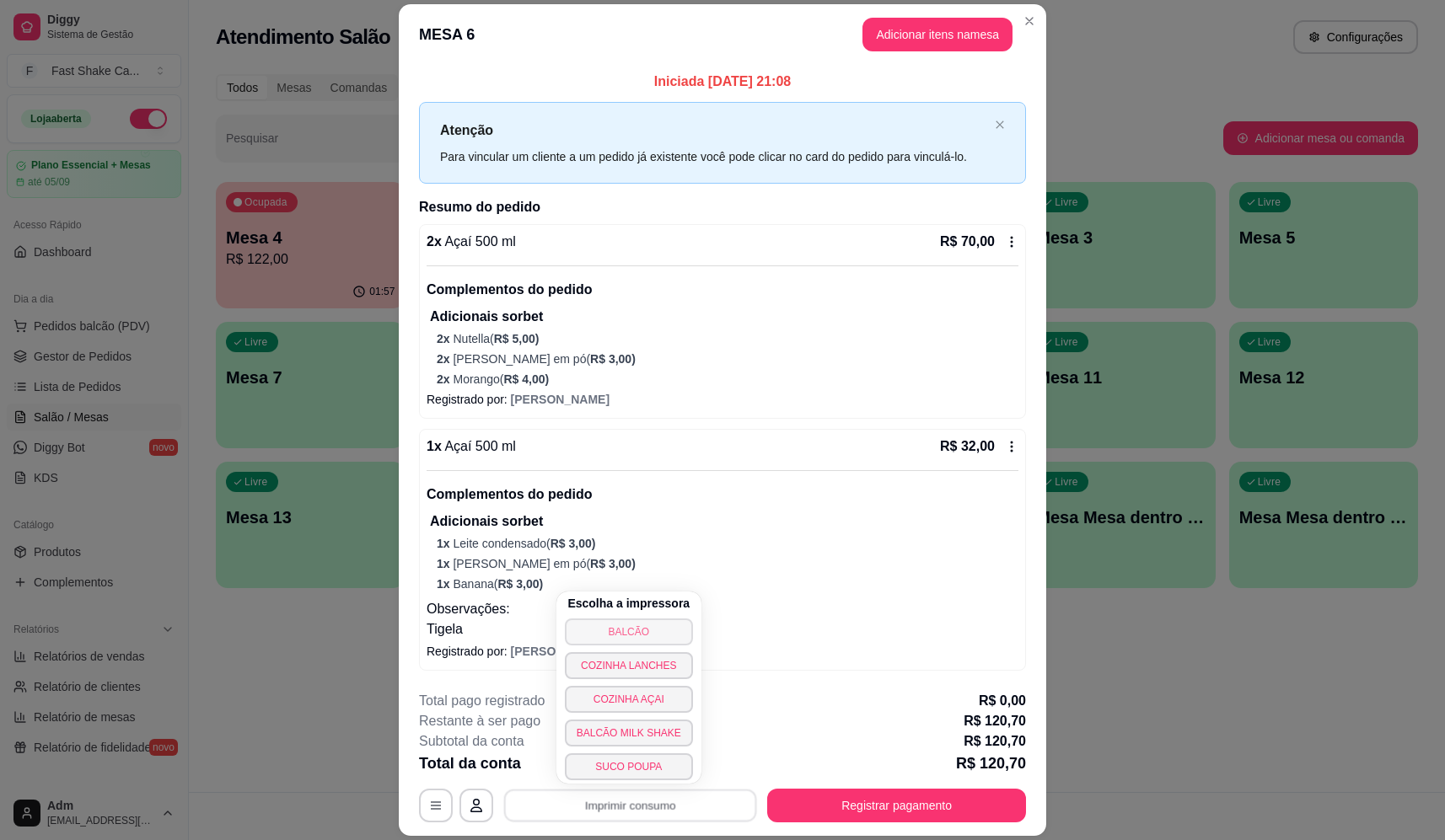
click at [631, 634] on button "BALCÃO" at bounding box center [629, 632] width 128 height 27
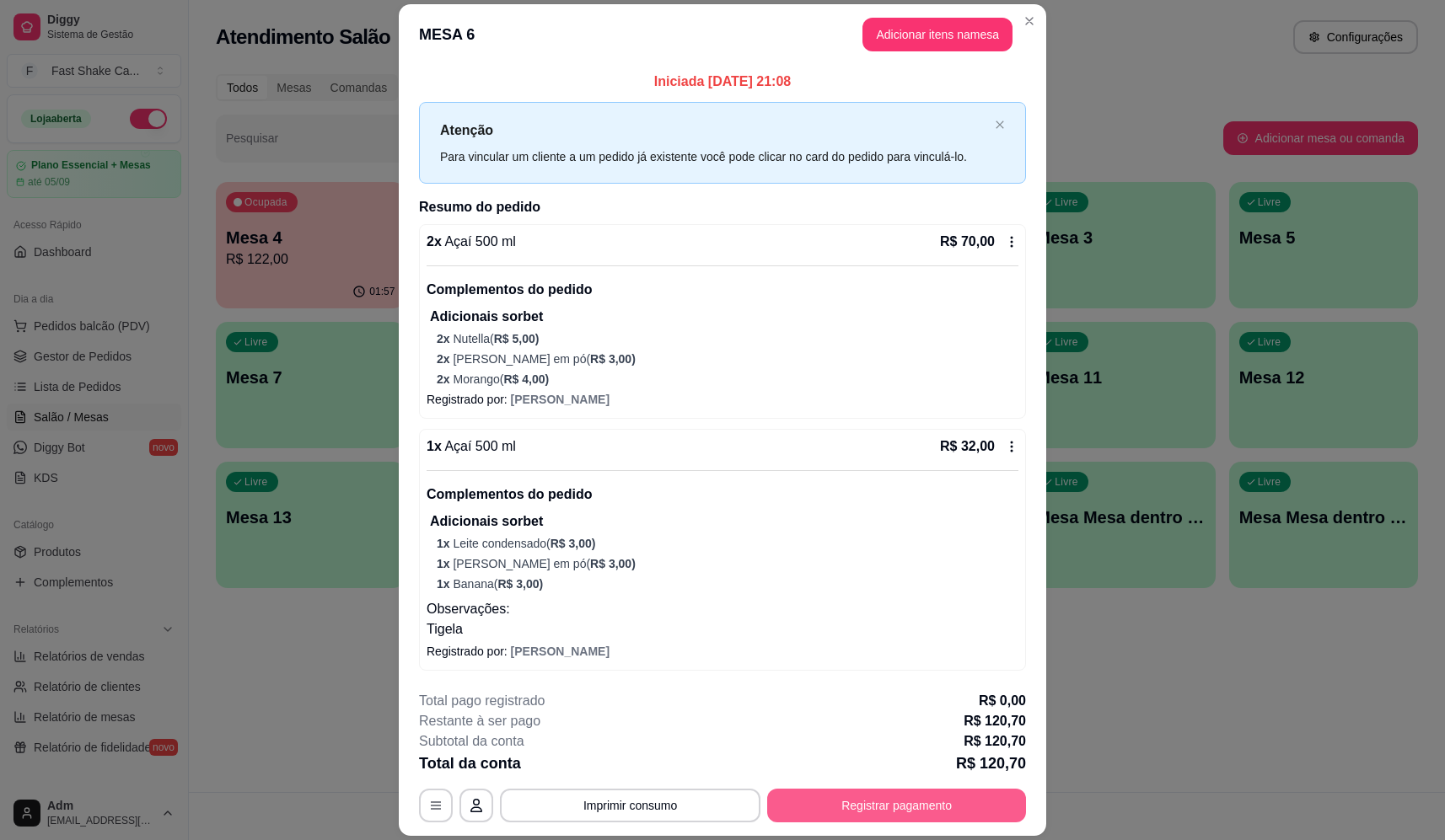
click at [827, 802] on button "Registrar pagamento" at bounding box center [896, 806] width 259 height 34
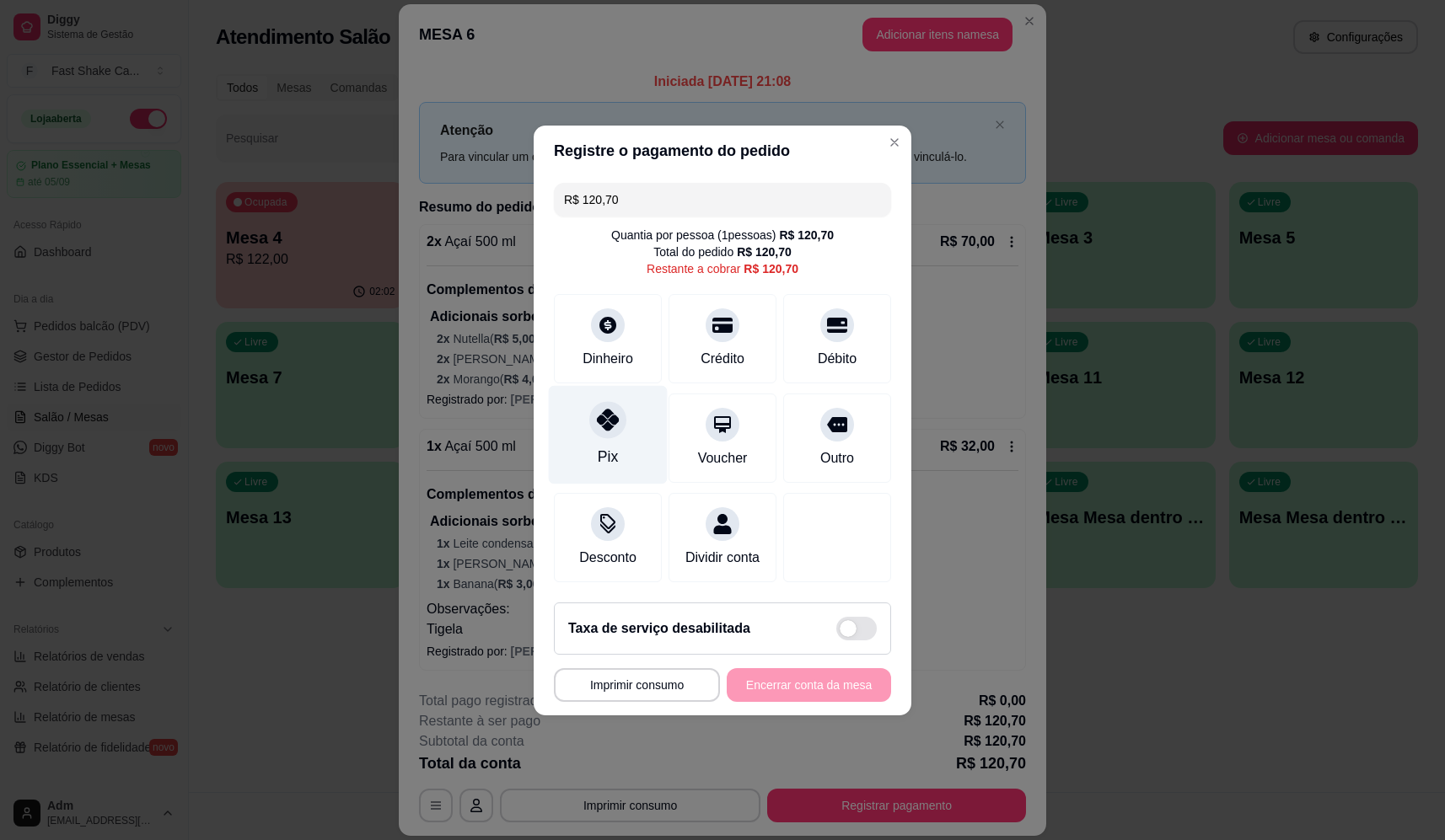
click at [624, 426] on div "Pix" at bounding box center [608, 434] width 119 height 99
type input "R$ 0,00"
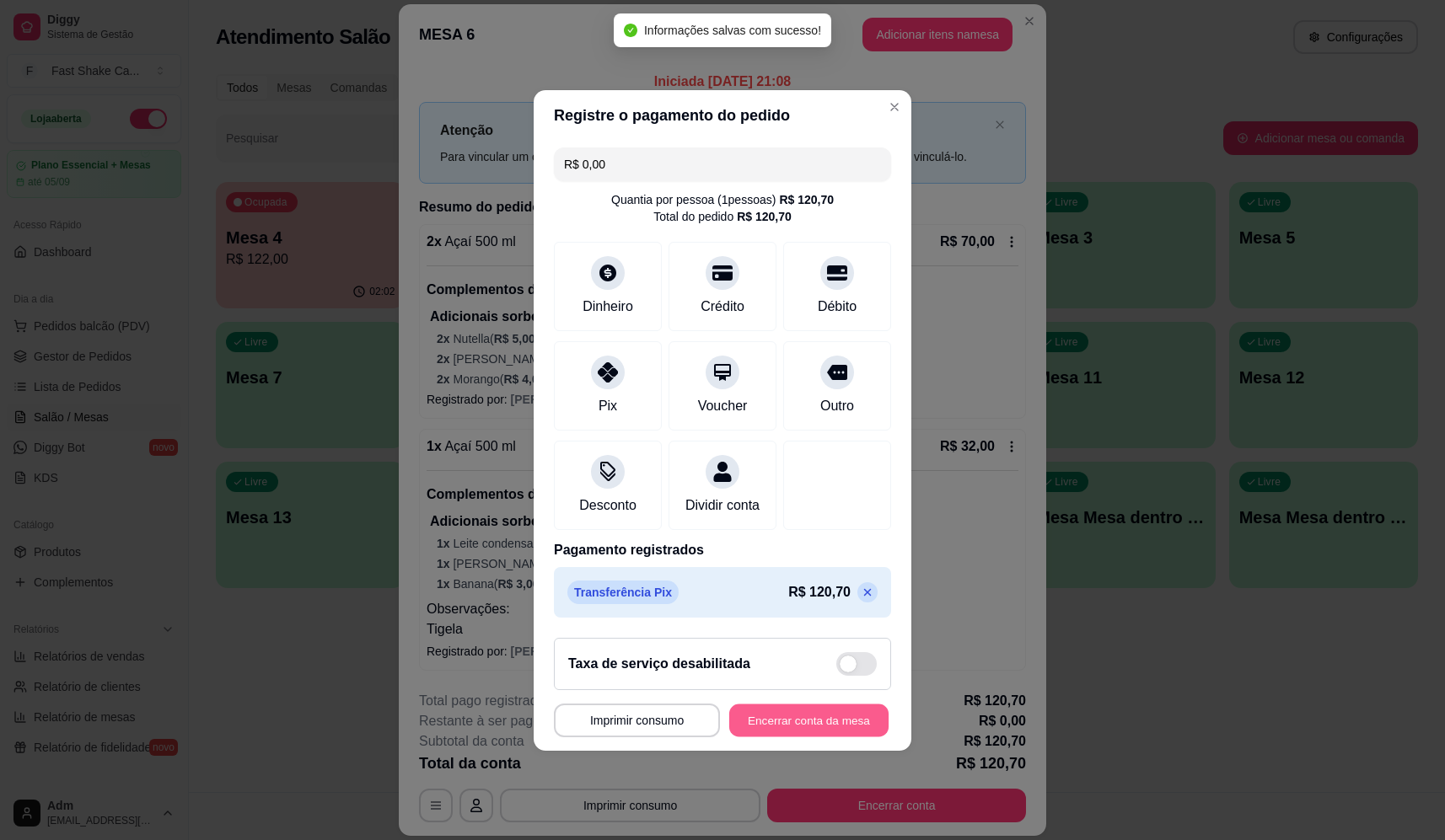
click at [841, 729] on button "Encerrar conta da mesa" at bounding box center [808, 720] width 159 height 33
